Goal: Transaction & Acquisition: Book appointment/travel/reservation

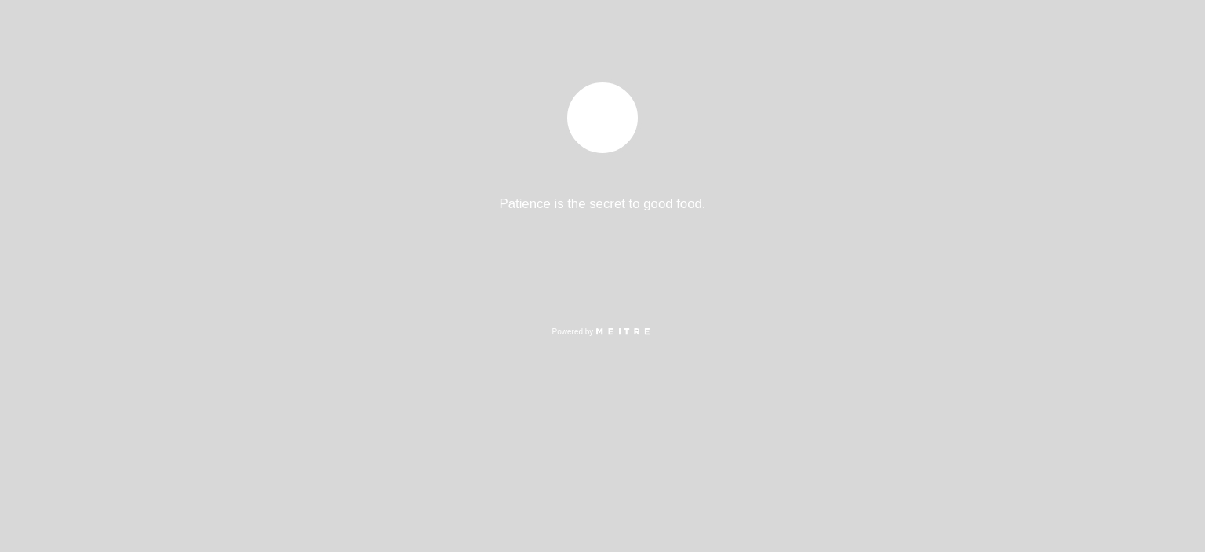
select select "es"
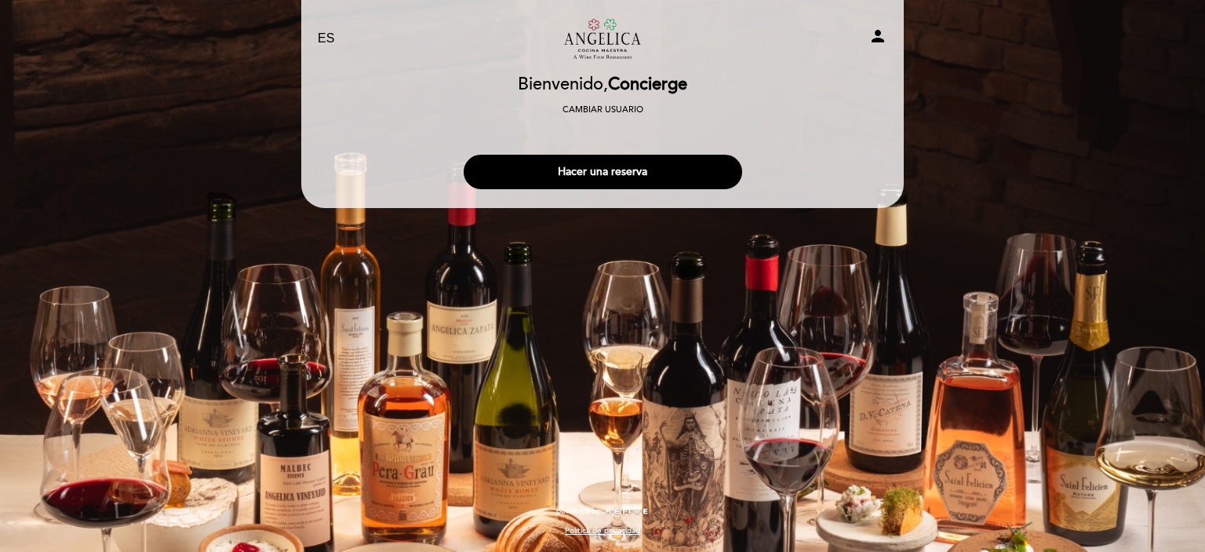
click at [578, 165] on button "Hacer una reserva" at bounding box center [603, 172] width 279 height 35
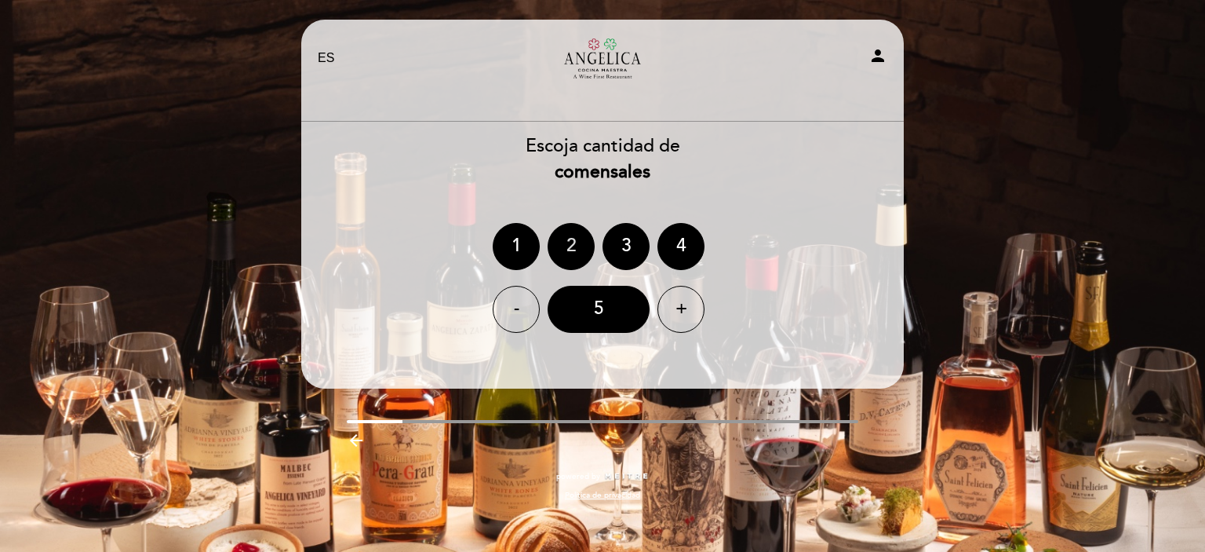
click at [579, 239] on div "2" at bounding box center [571, 246] width 47 height 47
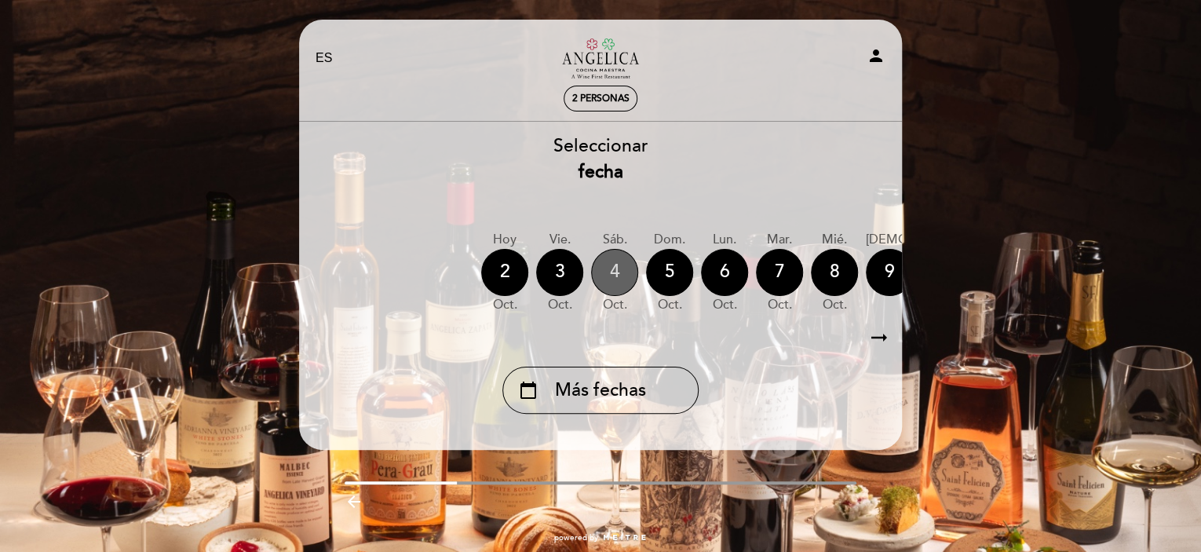
click at [596, 282] on div "4" at bounding box center [614, 272] width 47 height 47
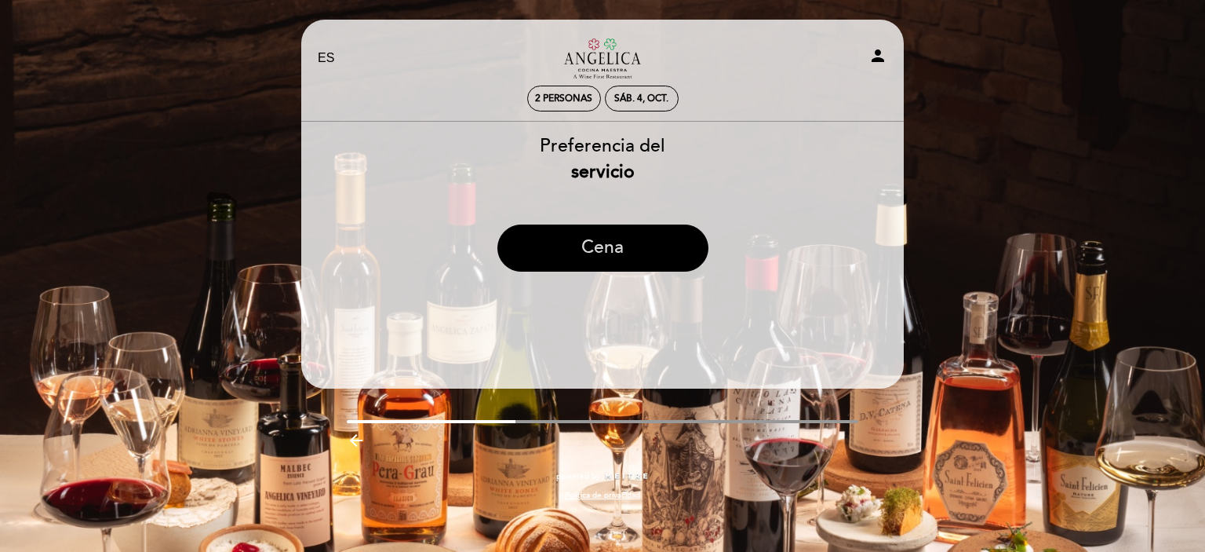
click at [673, 250] on button "Cena" at bounding box center [603, 247] width 211 height 47
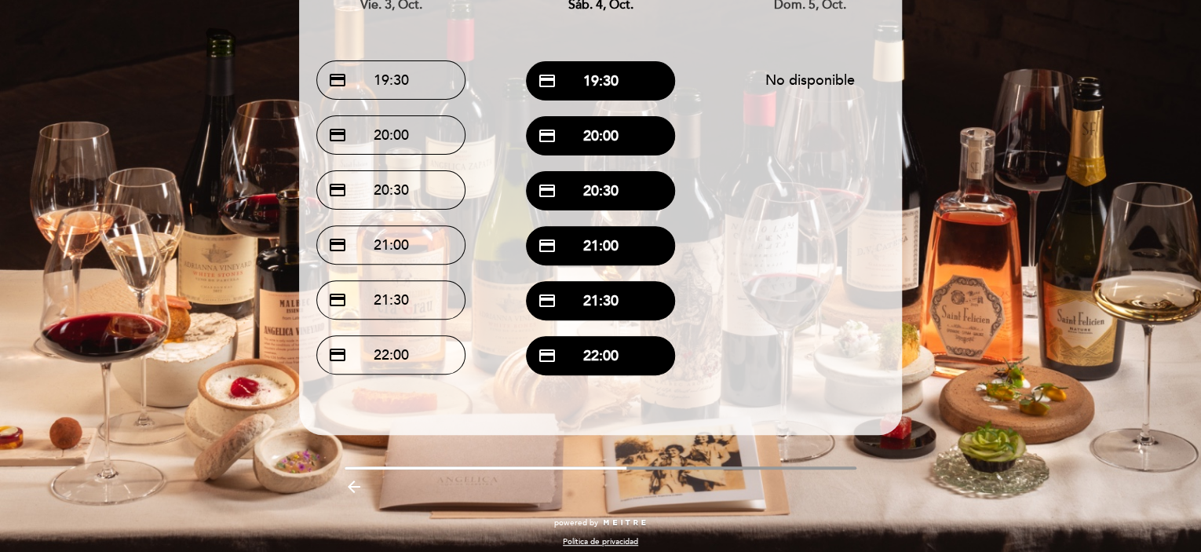
scroll to position [173, 0]
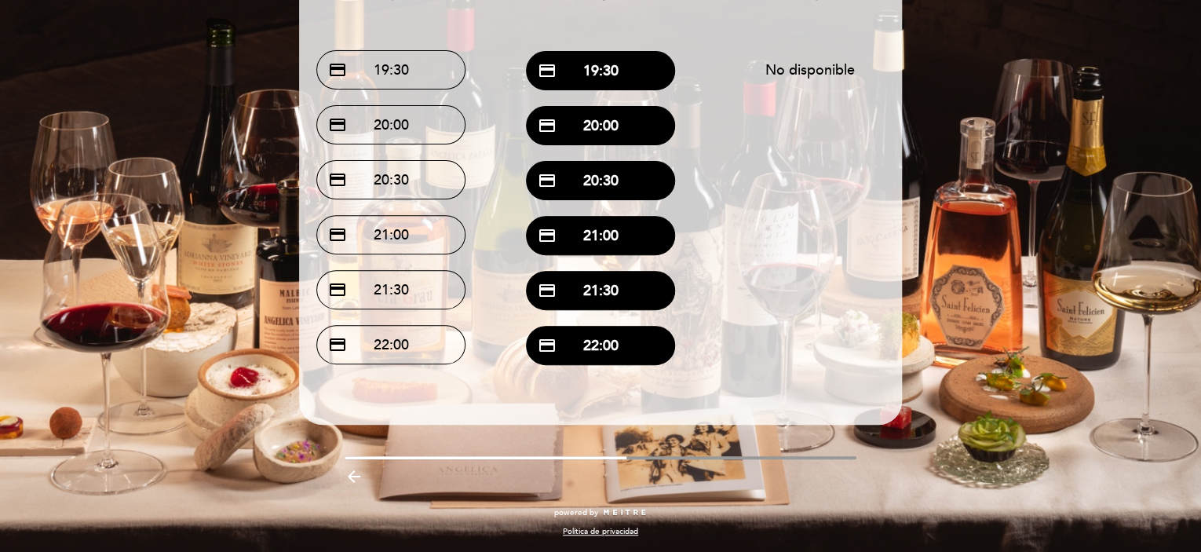
click at [343, 476] on div "arrow_backward" at bounding box center [600, 475] width 626 height 32
click at [352, 472] on icon "arrow_backward" at bounding box center [353, 476] width 19 height 19
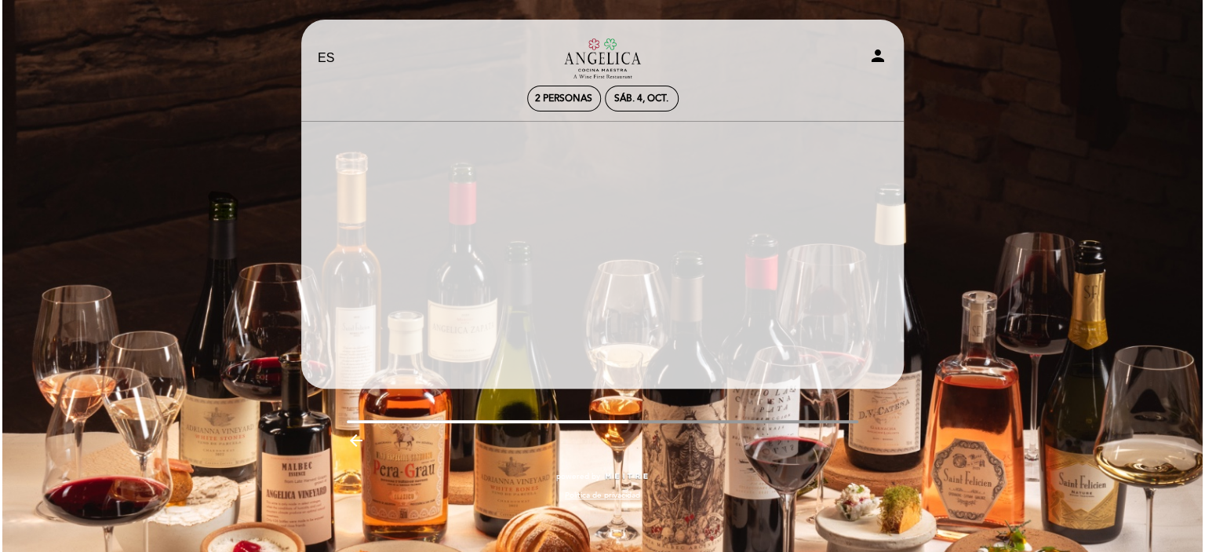
scroll to position [0, 0]
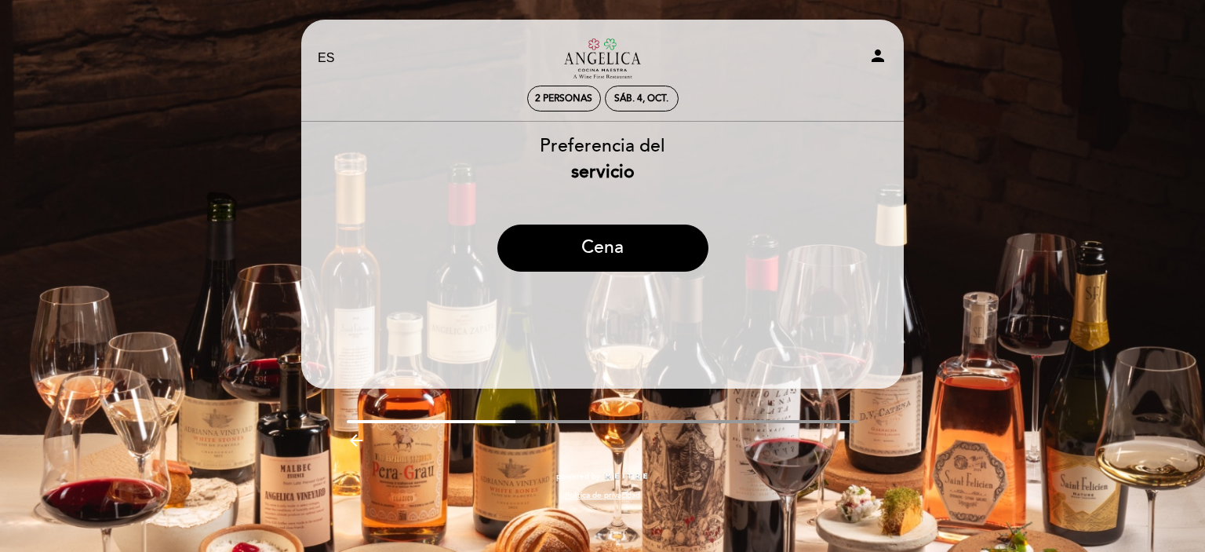
click at [360, 436] on icon "arrow_backward" at bounding box center [356, 440] width 19 height 19
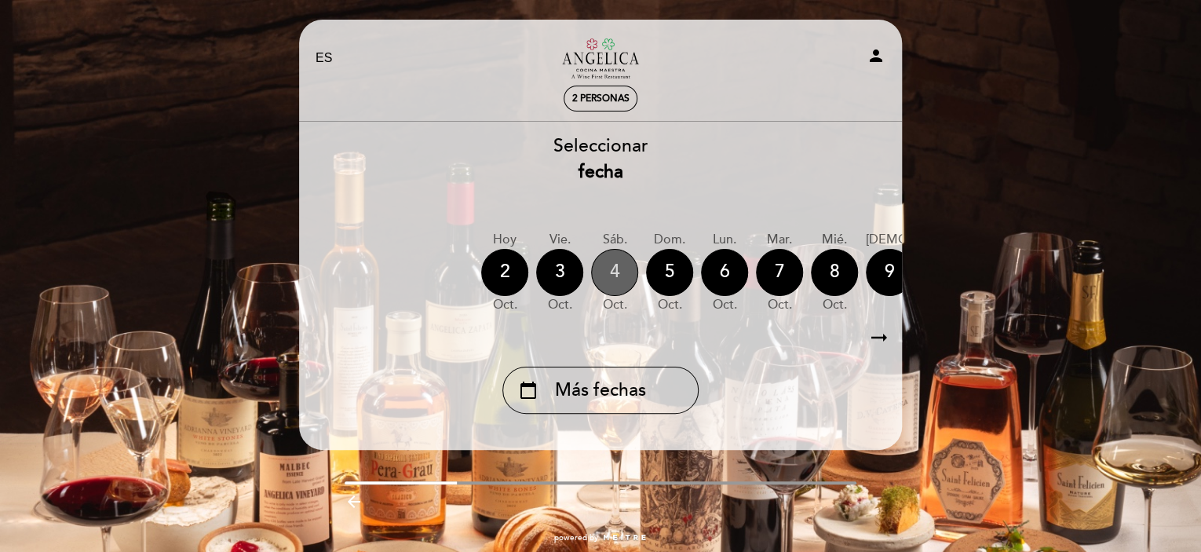
click at [624, 289] on div "4" at bounding box center [614, 272] width 47 height 47
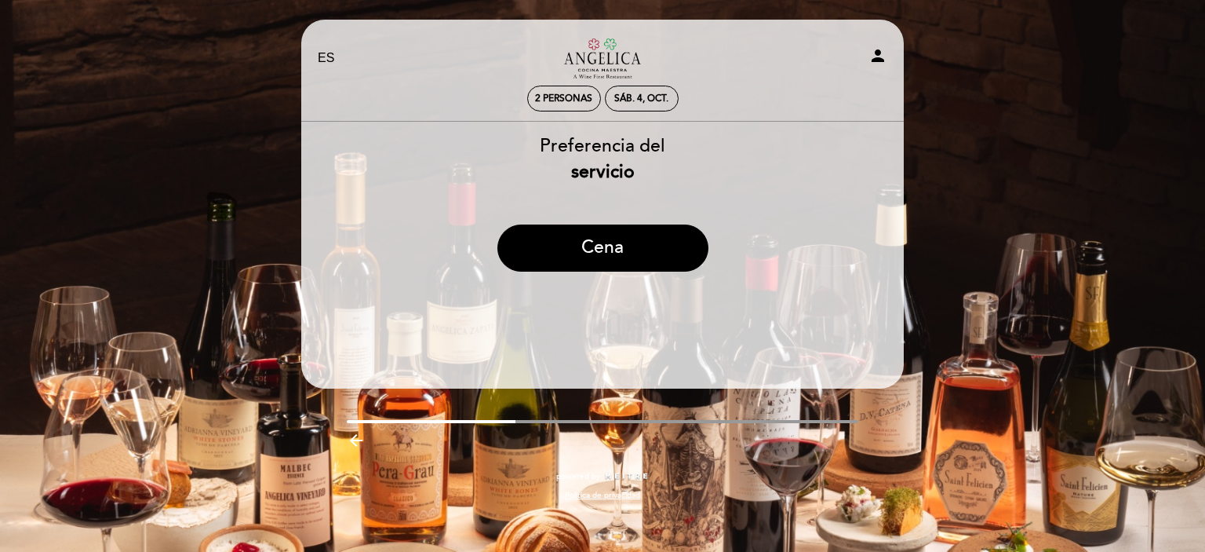
click at [345, 448] on div "arrow_backward" at bounding box center [603, 439] width 626 height 32
click at [355, 442] on icon "arrow_backward" at bounding box center [356, 440] width 19 height 19
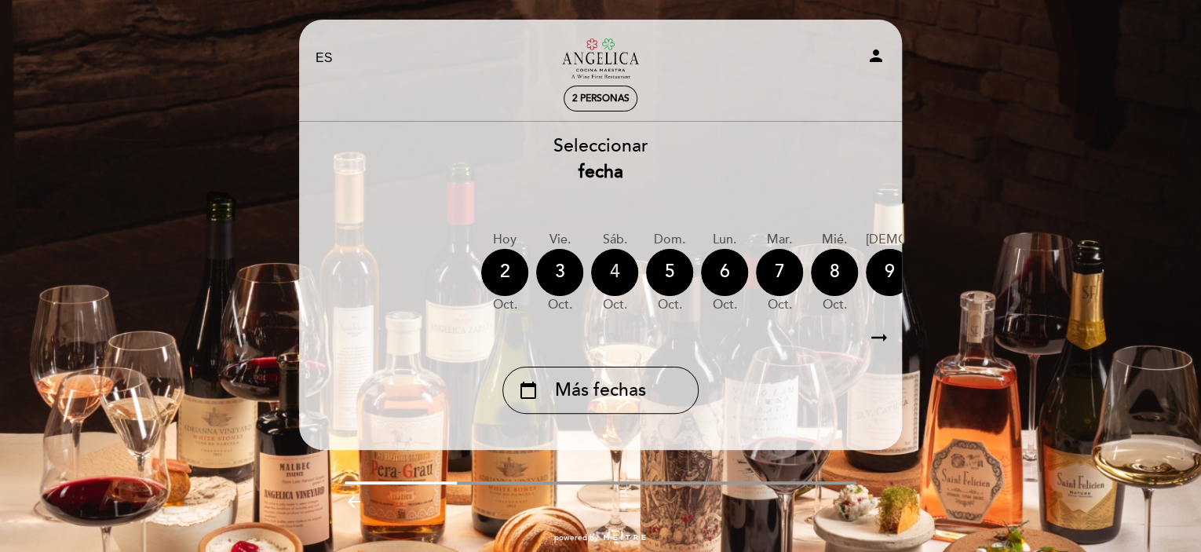
click at [618, 282] on div "4" at bounding box center [614, 272] width 47 height 47
